Goal: Task Accomplishment & Management: Use online tool/utility

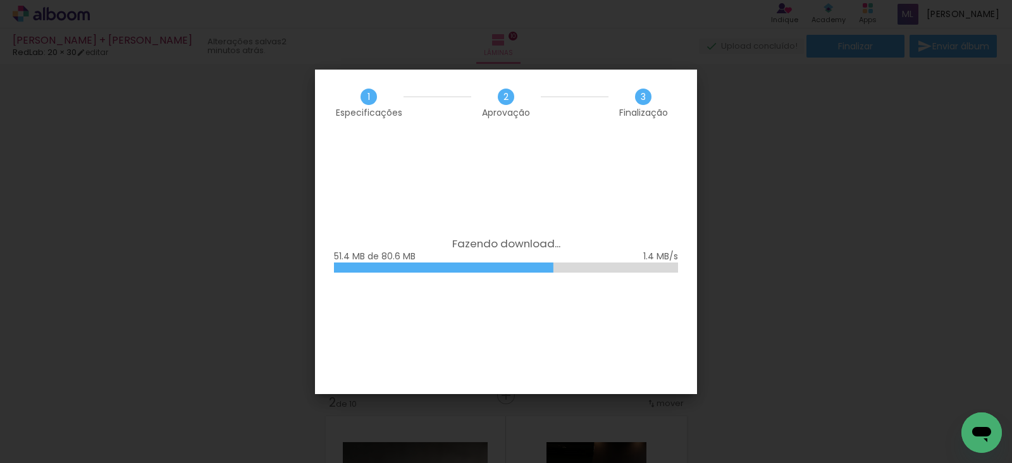
scroll to position [323, 0]
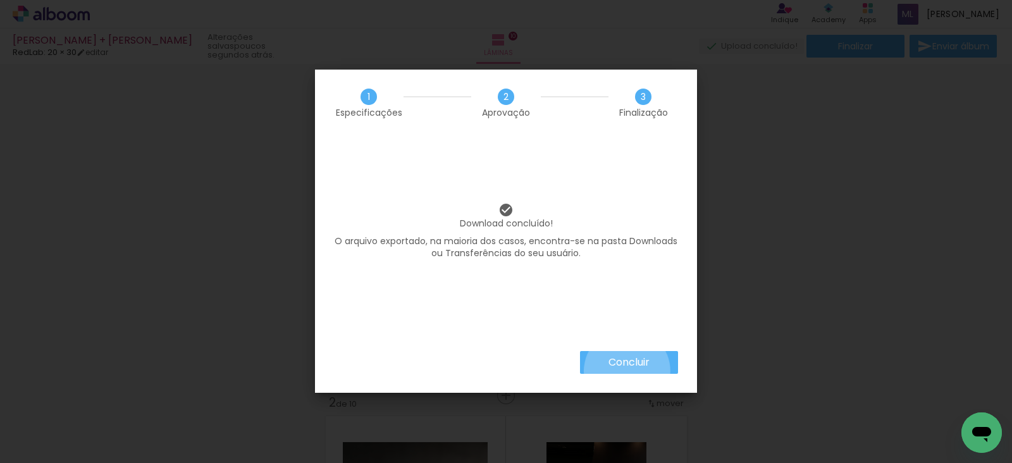
click at [626, 371] on paper-button "Concluir" at bounding box center [629, 362] width 98 height 23
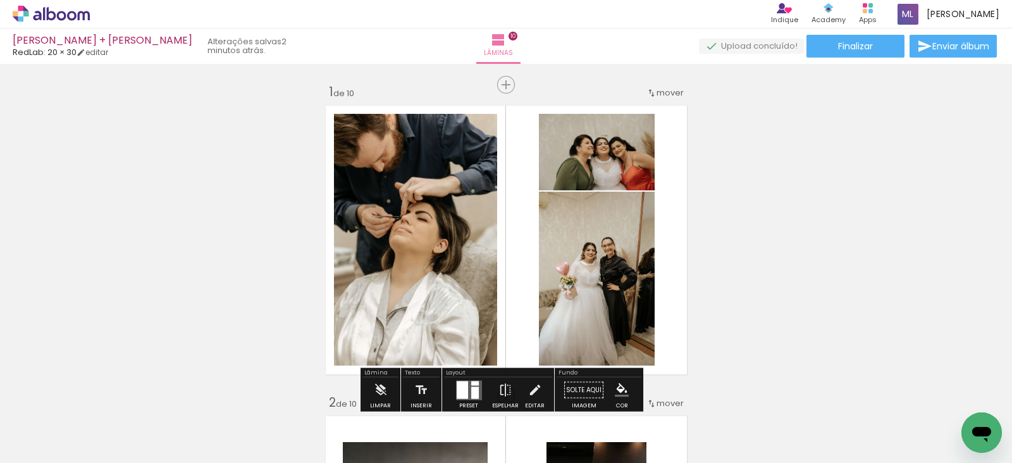
scroll to position [323, 0]
